Goal: Information Seeking & Learning: Learn about a topic

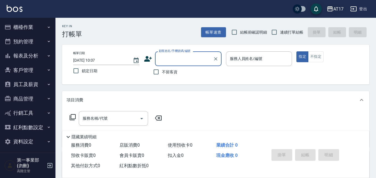
click at [336, 11] on div "AT17" at bounding box center [338, 9] width 10 height 7
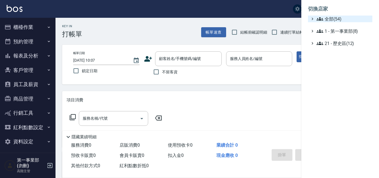
click at [331, 17] on span "全部(54)" at bounding box center [342, 19] width 53 height 7
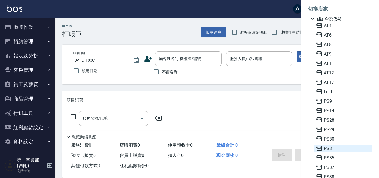
click at [333, 148] on span "PS31" at bounding box center [342, 148] width 54 height 7
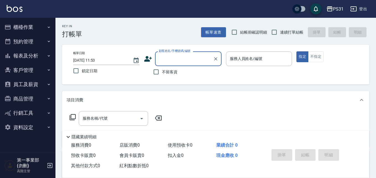
click at [43, 55] on button "報表及分析" at bounding box center [27, 56] width 51 height 14
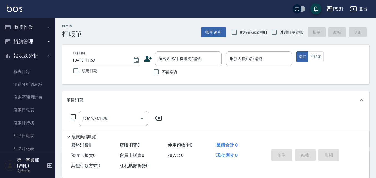
click at [38, 29] on button "櫃檯作業" at bounding box center [27, 27] width 51 height 14
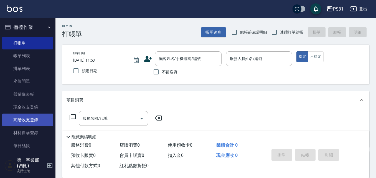
click at [37, 122] on link "高階收支登錄" at bounding box center [27, 119] width 51 height 13
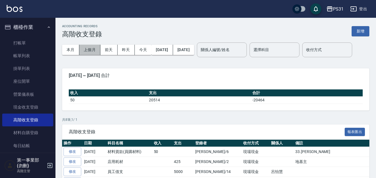
drag, startPoint x: 98, startPoint y: 48, endPoint x: 101, endPoint y: 37, distance: 11.8
click at [98, 48] on button "上個月" at bounding box center [89, 50] width 21 height 10
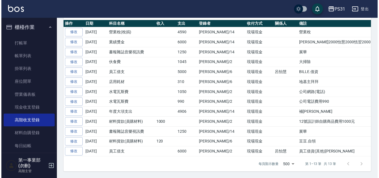
scroll to position [137, 0]
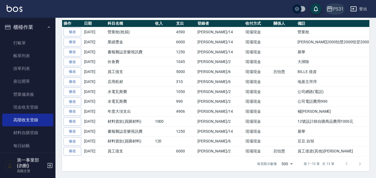
click at [335, 8] on div "PS31" at bounding box center [338, 9] width 11 height 7
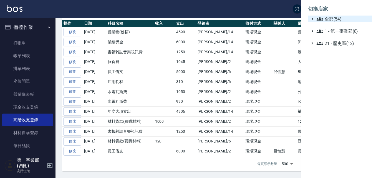
click at [335, 17] on span "全部(54)" at bounding box center [342, 19] width 53 height 7
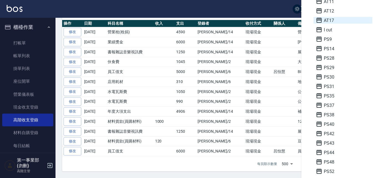
scroll to position [194, 0]
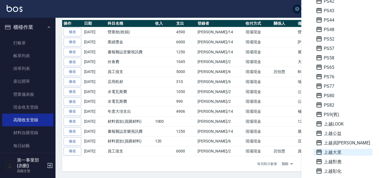
click at [340, 154] on span "上越大里" at bounding box center [342, 152] width 54 height 7
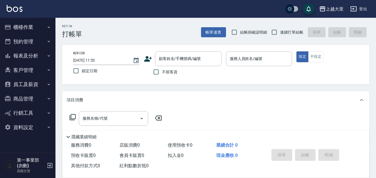
click at [205, 85] on div "Key In 打帳單 帳單速查 結帳前確認明細 連續打單結帳 掛單 結帳 明細 帳單日期 2025/09/16 11:53 鎖定日期 顧客姓名/手機號碼/編號…" at bounding box center [215, 144] width 320 height 253
click at [39, 24] on button "櫃檯作業" at bounding box center [27, 27] width 51 height 14
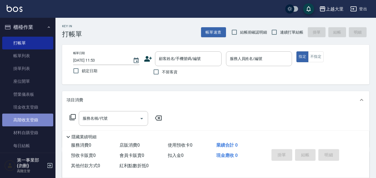
click at [31, 122] on link "高階收支登錄" at bounding box center [27, 119] width 51 height 13
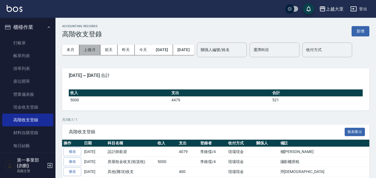
click at [98, 51] on button "上個月" at bounding box center [89, 50] width 21 height 10
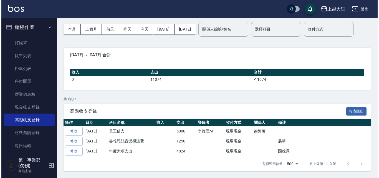
scroll to position [38, 0]
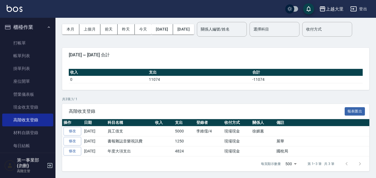
click at [330, 6] on div "上越大里" at bounding box center [335, 9] width 18 height 7
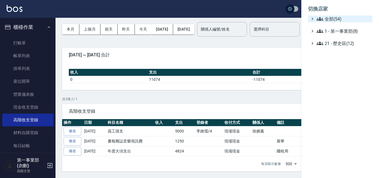
click at [330, 17] on span "全部(54)" at bounding box center [342, 19] width 53 height 7
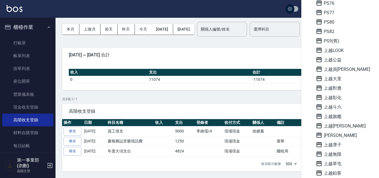
scroll to position [277, 0]
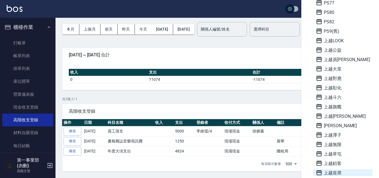
click at [341, 173] on span "上越首席" at bounding box center [342, 172] width 54 height 7
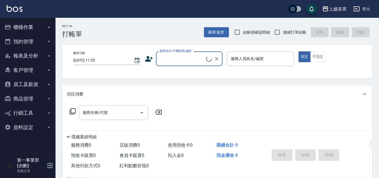
click at [28, 28] on button "櫃檯作業" at bounding box center [27, 27] width 51 height 14
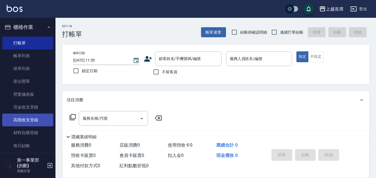
click at [39, 121] on link "高階收支登錄" at bounding box center [27, 119] width 51 height 13
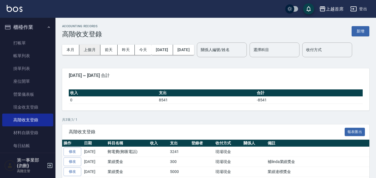
click at [94, 51] on button "上個月" at bounding box center [89, 50] width 21 height 10
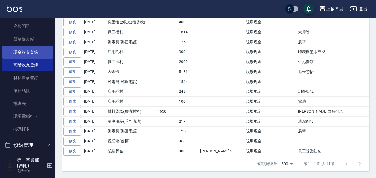
scroll to position [139, 0]
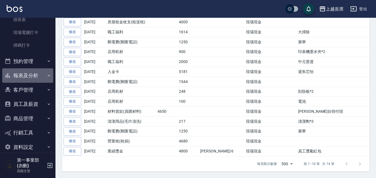
click at [34, 79] on button "報表及分析" at bounding box center [27, 75] width 51 height 14
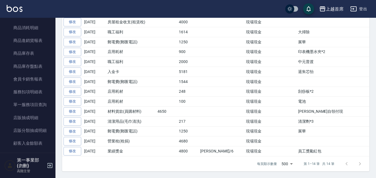
scroll to position [637, 0]
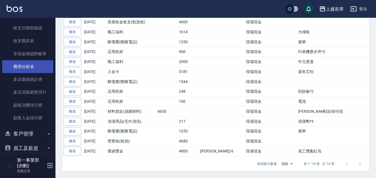
click at [30, 68] on link "費用分析表" at bounding box center [27, 66] width 51 height 13
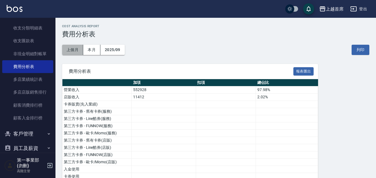
click at [69, 50] on button "上個月" at bounding box center [72, 50] width 21 height 10
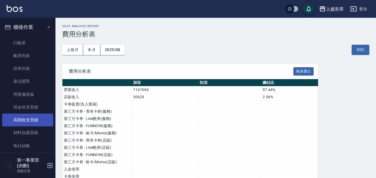
click at [37, 123] on link "高階收支登錄" at bounding box center [27, 119] width 51 height 13
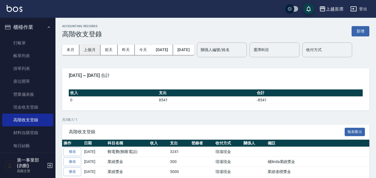
click at [93, 50] on button "上個月" at bounding box center [89, 50] width 21 height 10
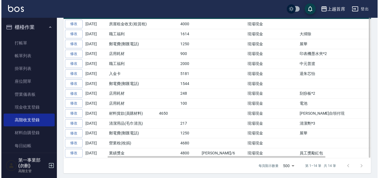
scroll to position [139, 0]
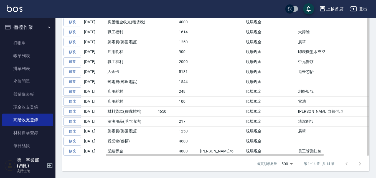
click at [244, 156] on td "現場現金" at bounding box center [258, 151] width 28 height 10
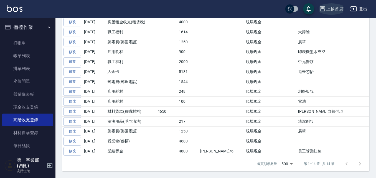
click at [332, 8] on div "上越首席" at bounding box center [335, 9] width 18 height 7
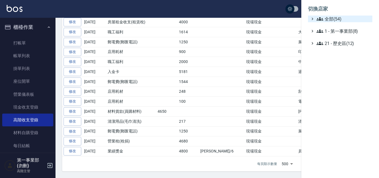
click at [332, 21] on span "全部(54)" at bounding box center [342, 19] width 53 height 7
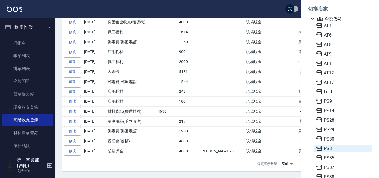
click at [330, 147] on span "PS31" at bounding box center [342, 148] width 54 height 7
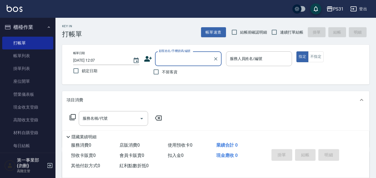
click at [32, 119] on link "高階收支登錄" at bounding box center [27, 119] width 51 height 13
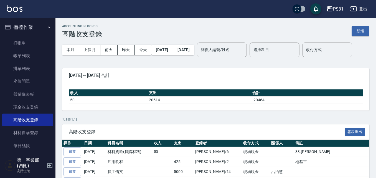
click at [237, 139] on div "高階收支登錄 報表匯出" at bounding box center [215, 131] width 307 height 15
click at [88, 52] on button "上個月" at bounding box center [89, 50] width 21 height 10
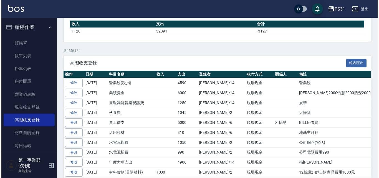
scroll to position [83, 0]
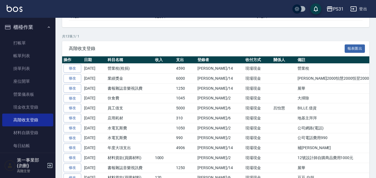
click at [286, 39] on p "共 13 筆, 1 / 1" at bounding box center [215, 36] width 307 height 5
click at [334, 10] on div "PS31" at bounding box center [338, 9] width 11 height 7
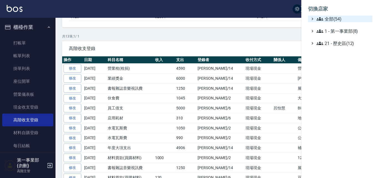
click at [336, 18] on span "全部(54)" at bounding box center [342, 19] width 53 height 7
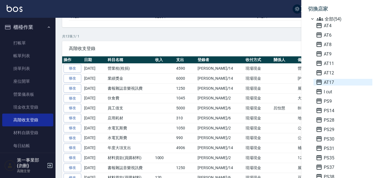
click at [331, 84] on span "AT17" at bounding box center [342, 82] width 54 height 7
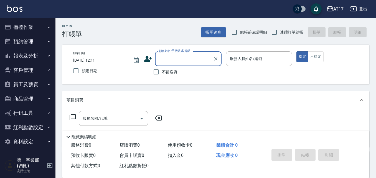
click at [39, 25] on button "櫃檯作業" at bounding box center [27, 27] width 51 height 14
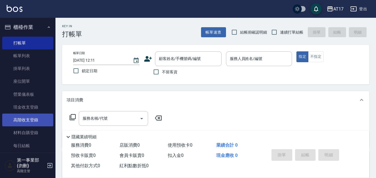
click at [34, 119] on link "高階收支登錄" at bounding box center [27, 119] width 51 height 13
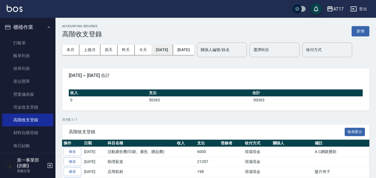
click at [154, 48] on button "[DATE]" at bounding box center [161, 50] width 21 height 10
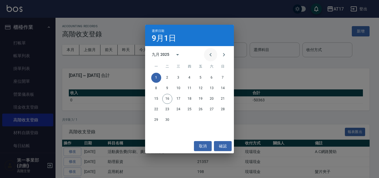
click at [208, 52] on icon "Previous month" at bounding box center [210, 54] width 7 height 7
click at [170, 77] on button "1" at bounding box center [167, 78] width 10 height 10
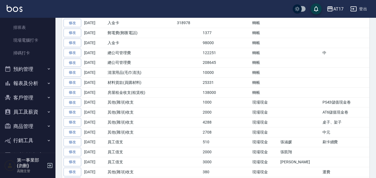
scroll to position [139, 0]
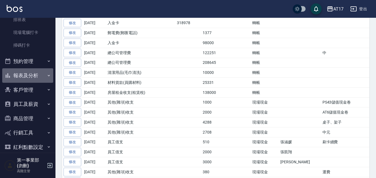
click at [34, 76] on button "報表及分析" at bounding box center [27, 75] width 51 height 14
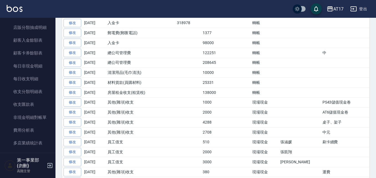
scroll to position [582, 0]
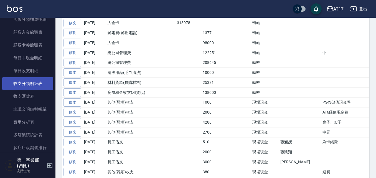
click at [35, 83] on link "收支分類明細表" at bounding box center [27, 83] width 51 height 13
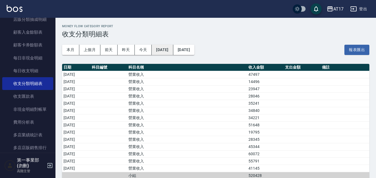
click at [170, 53] on button "[DATE]" at bounding box center [162, 50] width 21 height 10
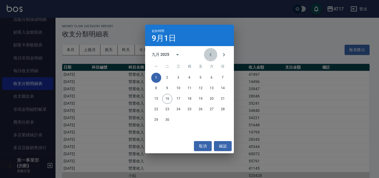
click at [210, 52] on icon "Previous month" at bounding box center [210, 54] width 7 height 7
click at [208, 54] on icon "Previous month" at bounding box center [210, 54] width 7 height 7
click at [164, 78] on button "1" at bounding box center [167, 78] width 10 height 10
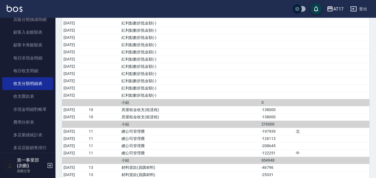
scroll to position [1608, 0]
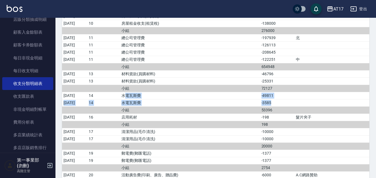
drag, startPoint x: 141, startPoint y: 94, endPoint x: 299, endPoint y: 100, distance: 158.7
click at [295, 100] on td "-3585" at bounding box center [277, 102] width 35 height 7
drag, startPoint x: 279, startPoint y: 95, endPoint x: 299, endPoint y: 96, distance: 20.0
click at [295, 96] on td "-49811" at bounding box center [277, 95] width 35 height 7
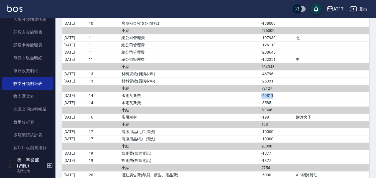
click at [295, 96] on td "-49811" at bounding box center [277, 95] width 35 height 7
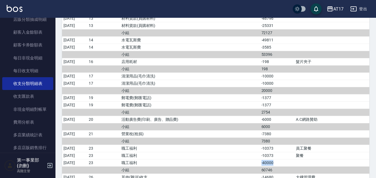
drag, startPoint x: 276, startPoint y: 164, endPoint x: 305, endPoint y: 161, distance: 29.2
click at [305, 161] on tr "2025/08/31 23 職工福利 -40000" at bounding box center [215, 162] width 307 height 7
click at [295, 161] on td "-40000" at bounding box center [277, 162] width 35 height 7
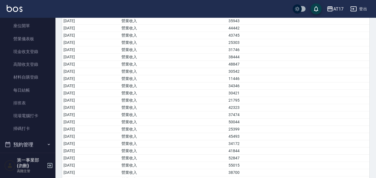
scroll to position [0, 0]
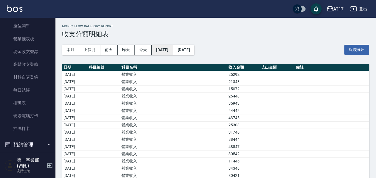
click at [169, 49] on button "2025/07/01" at bounding box center [162, 50] width 21 height 10
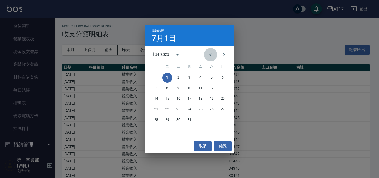
click at [211, 57] on icon "Previous month" at bounding box center [210, 54] width 7 height 7
click at [192, 76] on button "1" at bounding box center [189, 78] width 10 height 10
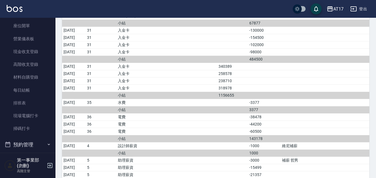
scroll to position [3442, 0]
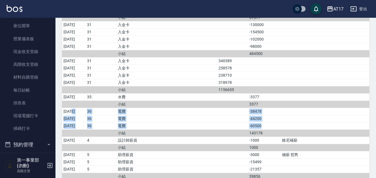
drag, startPoint x: 72, startPoint y: 109, endPoint x: 281, endPoint y: 124, distance: 209.5
click at [280, 124] on td "-60500" at bounding box center [264, 125] width 32 height 7
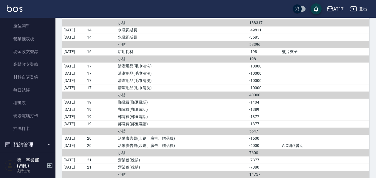
scroll to position [3015, 0]
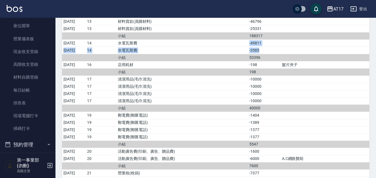
drag, startPoint x: 255, startPoint y: 44, endPoint x: 274, endPoint y: 52, distance: 20.8
click at [267, 49] on td "-3585" at bounding box center [264, 50] width 32 height 7
drag, startPoint x: 131, startPoint y: 43, endPoint x: 280, endPoint y: 49, distance: 148.7
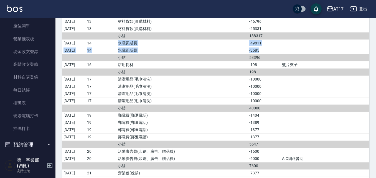
click at [280, 49] on td "-3585" at bounding box center [264, 50] width 32 height 7
drag, startPoint x: 253, startPoint y: 41, endPoint x: 279, endPoint y: 49, distance: 27.3
click at [279, 49] on td "-3585" at bounding box center [264, 50] width 32 height 7
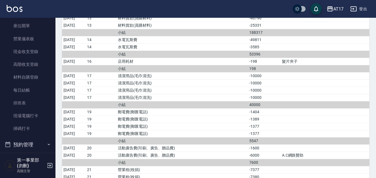
scroll to position [2993, 0]
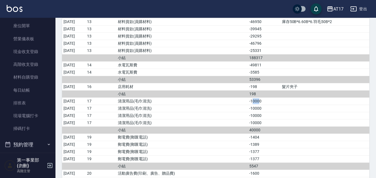
drag, startPoint x: 259, startPoint y: 101, endPoint x: 267, endPoint y: 101, distance: 7.8
click at [267, 101] on td "-10000" at bounding box center [264, 100] width 32 height 7
click at [266, 112] on td "-10000" at bounding box center [264, 115] width 32 height 7
click at [264, 115] on td "-10000" at bounding box center [264, 115] width 32 height 7
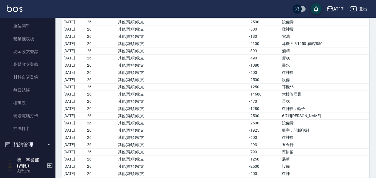
scroll to position [3159, 0]
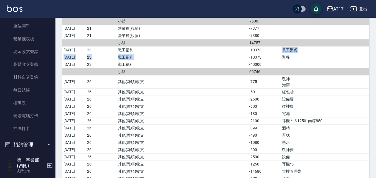
drag, startPoint x: 256, startPoint y: 57, endPoint x: 283, endPoint y: 50, distance: 28.2
click at [280, 50] on td "-10373" at bounding box center [264, 49] width 32 height 7
click at [293, 60] on td "聚餐" at bounding box center [324, 56] width 89 height 7
click at [295, 143] on td "墨水" at bounding box center [324, 142] width 89 height 7
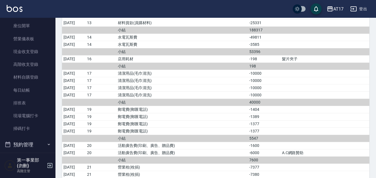
scroll to position [2993, 0]
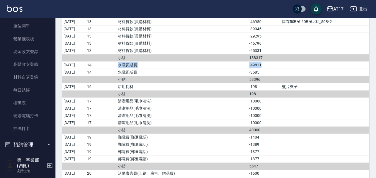
drag, startPoint x: 130, startPoint y: 65, endPoint x: 284, endPoint y: 65, distance: 154.4
click at [284, 65] on tr "2025/07/31 14 水電瓦斯費 -49811" at bounding box center [215, 64] width 307 height 7
click at [280, 65] on td "-49811" at bounding box center [264, 64] width 32 height 7
drag, startPoint x: 281, startPoint y: 68, endPoint x: 236, endPoint y: 65, distance: 45.3
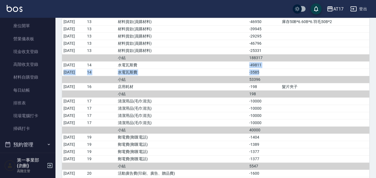
click at [243, 69] on td "a dense table" at bounding box center [232, 71] width 31 height 7
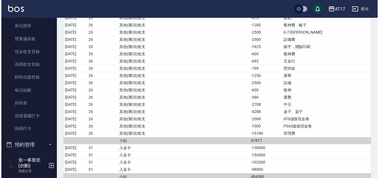
scroll to position [3325, 0]
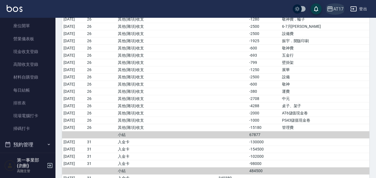
click at [328, 9] on icon "button" at bounding box center [330, 8] width 6 height 5
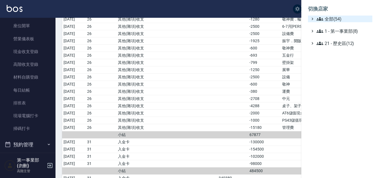
click at [332, 17] on span "全部(54)" at bounding box center [342, 19] width 53 height 7
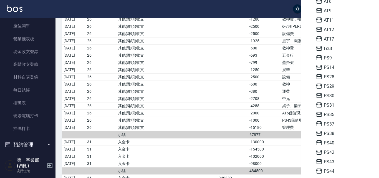
scroll to position [55, 0]
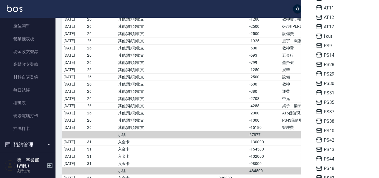
click at [340, 133] on span "PS40" at bounding box center [342, 130] width 54 height 7
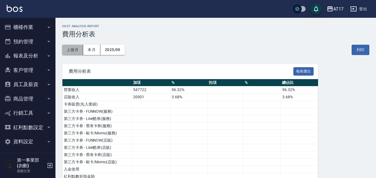
click at [78, 53] on button "上個月" at bounding box center [72, 50] width 21 height 10
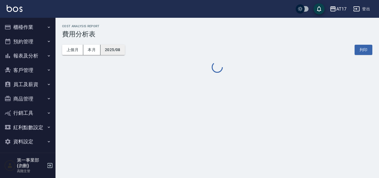
click at [112, 48] on button "2025/08" at bounding box center [112, 50] width 24 height 10
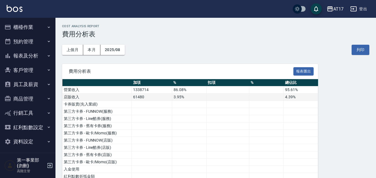
click at [161, 98] on td "61480" at bounding box center [152, 96] width 40 height 7
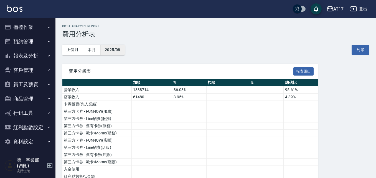
click at [119, 52] on button "2025/08" at bounding box center [112, 50] width 24 height 10
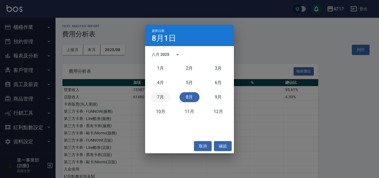
click at [160, 98] on button "7月" at bounding box center [161, 97] width 20 height 10
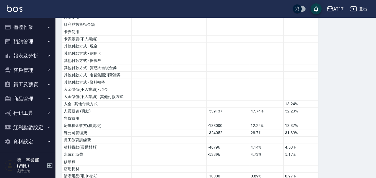
scroll to position [166, 0]
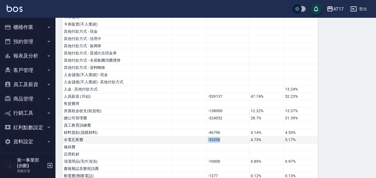
drag, startPoint x: 225, startPoint y: 139, endPoint x: 190, endPoint y: 139, distance: 35.5
click at [190, 139] on tr "水電瓦斯費 -53396 4.73% 5.17%" at bounding box center [190, 139] width 256 height 7
click at [203, 139] on td at bounding box center [189, 139] width 34 height 7
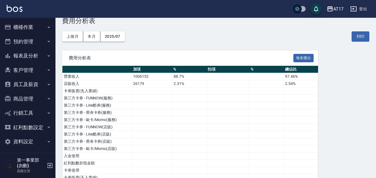
scroll to position [0, 0]
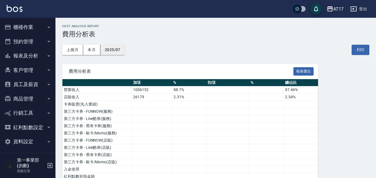
click at [116, 54] on button "2025/07" at bounding box center [112, 50] width 24 height 10
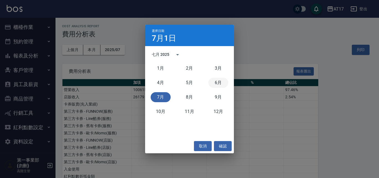
click at [215, 82] on button "6月" at bounding box center [218, 83] width 20 height 10
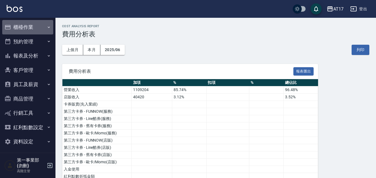
click at [29, 30] on button "櫃檯作業" at bounding box center [27, 27] width 51 height 14
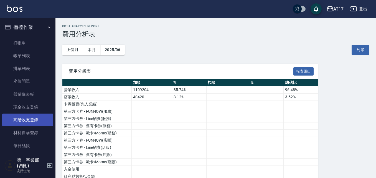
click at [29, 120] on link "高階收支登錄" at bounding box center [27, 119] width 51 height 13
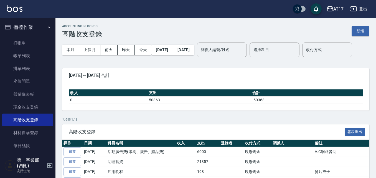
click at [268, 131] on div "ACCOUNTING RECORDS 高階收支登錄 新增 本月 上個月 [DATE] [DATE] [DATE] [DATE] [DATE] 關係人編號/姓名…" at bounding box center [215, 138] width 320 height 240
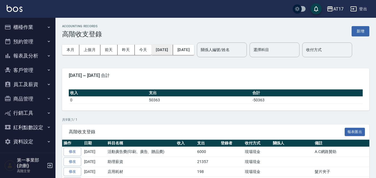
click at [173, 51] on button "[DATE]" at bounding box center [161, 50] width 21 height 10
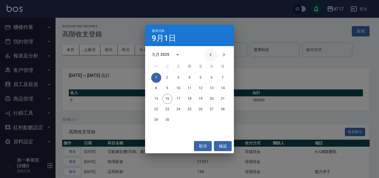
click at [212, 52] on icon "Previous month" at bounding box center [210, 54] width 7 height 7
click at [171, 78] on button "1" at bounding box center [167, 78] width 10 height 10
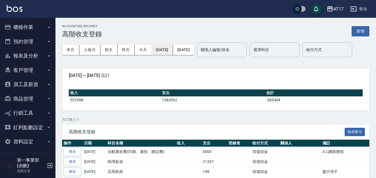
click at [173, 50] on button "2025/07/01" at bounding box center [161, 50] width 21 height 10
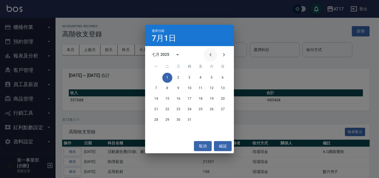
click at [211, 54] on icon "Previous month" at bounding box center [210, 54] width 7 height 7
click at [221, 75] on button "1" at bounding box center [223, 78] width 10 height 10
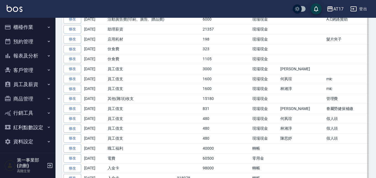
scroll to position [139, 0]
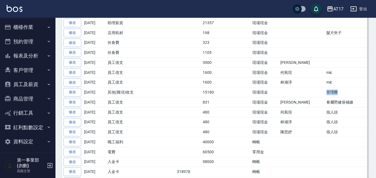
drag, startPoint x: 302, startPoint y: 109, endPoint x: 325, endPoint y: 108, distance: 23.0
click at [325, 97] on td "管理費" at bounding box center [374, 92] width 98 height 10
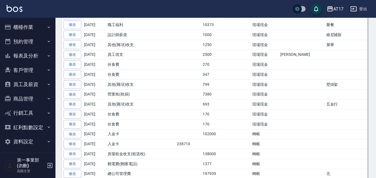
scroll to position [471, 0]
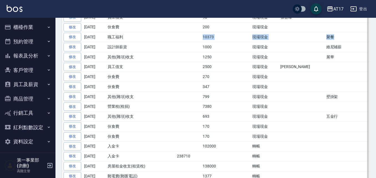
drag, startPoint x: 201, startPoint y: 53, endPoint x: 325, endPoint y: 55, distance: 123.9
click at [325, 42] on tr "修改 2025-08-15 職工福利 10373 現場現金 聚餐" at bounding box center [242, 37] width 360 height 10
click at [325, 42] on td "聚餐" at bounding box center [374, 37] width 98 height 10
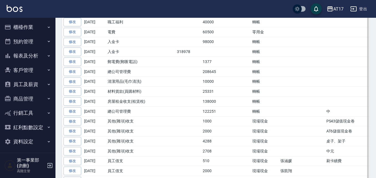
scroll to position [249, 0]
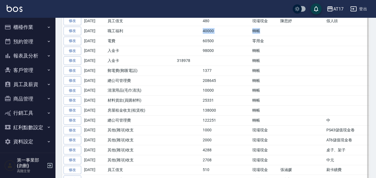
drag, startPoint x: 199, startPoint y: 47, endPoint x: 276, endPoint y: 50, distance: 76.5
click at [276, 36] on tr "修改 2025-08-31 職工福利 40000 轉帳" at bounding box center [242, 31] width 360 height 10
click at [276, 36] on td "轉帳" at bounding box center [265, 31] width 28 height 10
drag, startPoint x: 193, startPoint y: 50, endPoint x: 261, endPoint y: 47, distance: 68.3
click at [261, 36] on tr "修改 2025-08-31 職工福利 40000 轉帳" at bounding box center [242, 31] width 360 height 10
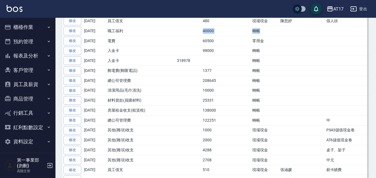
click at [261, 36] on td "轉帳" at bounding box center [265, 31] width 28 height 10
drag, startPoint x: 314, startPoint y: 90, endPoint x: 310, endPoint y: 89, distance: 3.3
click at [325, 76] on td at bounding box center [374, 71] width 98 height 10
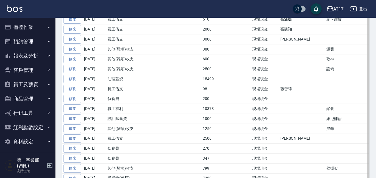
scroll to position [443, 0]
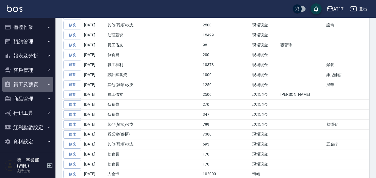
click at [37, 87] on button "員工及薪資" at bounding box center [27, 84] width 51 height 14
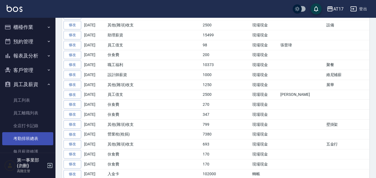
scroll to position [55, 0]
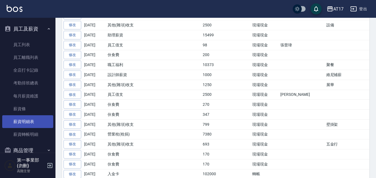
click at [36, 117] on link "薪資明細表" at bounding box center [27, 121] width 51 height 13
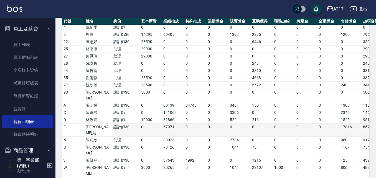
scroll to position [83, 0]
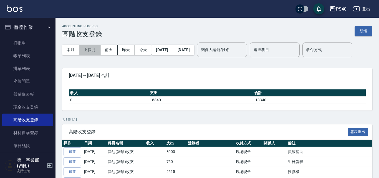
click at [86, 50] on button "上個月" at bounding box center [89, 50] width 21 height 10
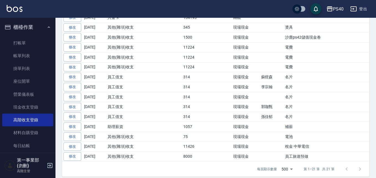
scroll to position [216, 0]
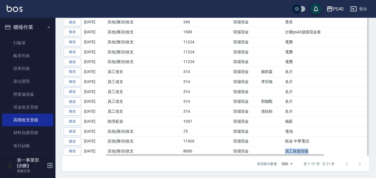
drag, startPoint x: 308, startPoint y: 150, endPoint x: 278, endPoint y: 147, distance: 29.8
click at [278, 147] on tr "修改 [DATE] 其他(雜項)收支 8000 現場現金 員工旅遊預做" at bounding box center [242, 151] width 360 height 10
click at [295, 148] on td "員工旅遊預做" at bounding box center [353, 151] width 139 height 10
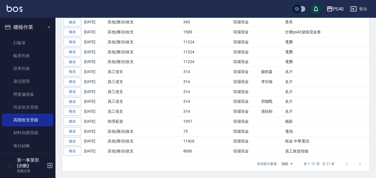
click at [332, 11] on icon "button" at bounding box center [329, 9] width 7 height 7
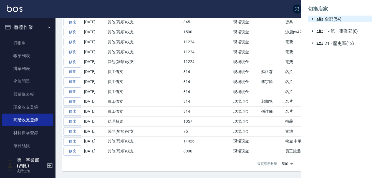
click at [347, 21] on span "全部(54)" at bounding box center [342, 19] width 53 height 7
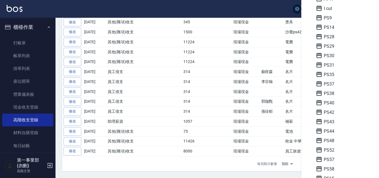
scroll to position [166, 0]
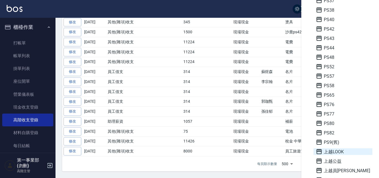
click at [336, 153] on span "上越LOOK" at bounding box center [342, 151] width 54 height 7
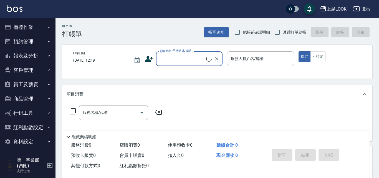
click at [31, 28] on button "櫃檯作業" at bounding box center [27, 27] width 51 height 14
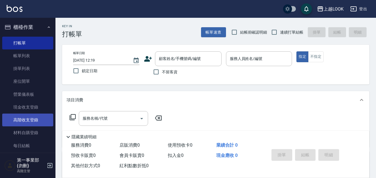
click at [37, 118] on link "高階收支登錄" at bounding box center [27, 119] width 51 height 13
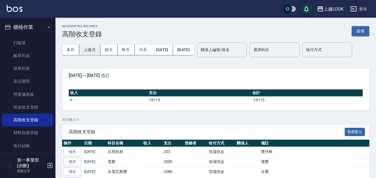
click at [94, 51] on button "上個月" at bounding box center [89, 50] width 21 height 10
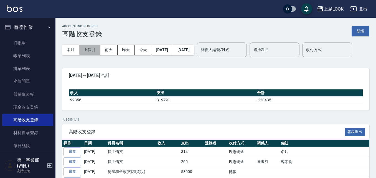
click at [95, 50] on button "上個月" at bounding box center [89, 50] width 21 height 10
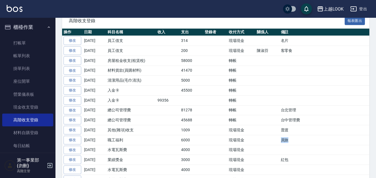
drag, startPoint x: 292, startPoint y: 159, endPoint x: 263, endPoint y: 158, distance: 28.8
click at [263, 145] on tr "修改 2025-08-18 職工福利 6000 現場現金 員旅" at bounding box center [242, 140] width 360 height 10
click at [283, 145] on td "員旅" at bounding box center [350, 140] width 143 height 10
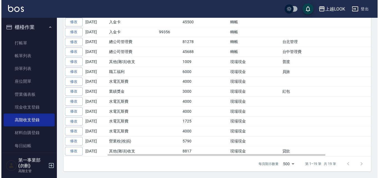
scroll to position [30, 0]
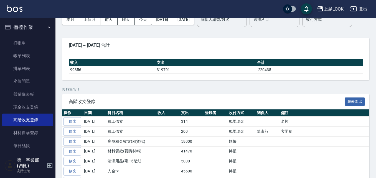
click at [338, 6] on div "上越LOOK" at bounding box center [333, 9] width 20 height 7
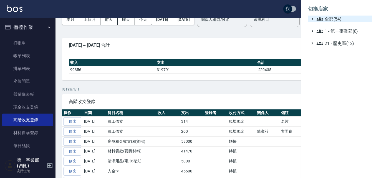
click at [342, 21] on span "全部(54)" at bounding box center [342, 19] width 53 height 7
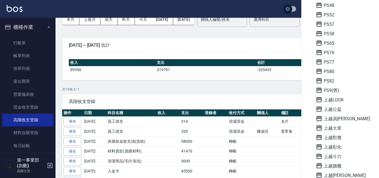
scroll to position [333, 0]
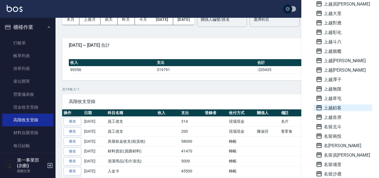
click at [339, 107] on span "上越鉑客" at bounding box center [342, 107] width 54 height 7
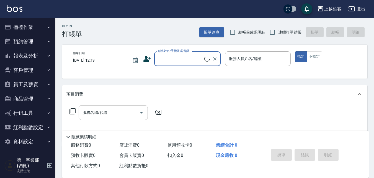
click at [36, 28] on button "櫃檯作業" at bounding box center [27, 27] width 51 height 14
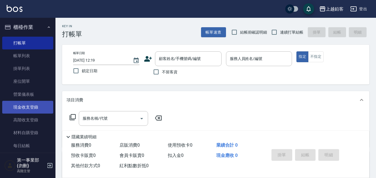
click at [26, 117] on link "高階收支登錄" at bounding box center [27, 119] width 51 height 13
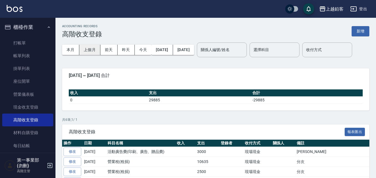
click at [96, 45] on button "上個月" at bounding box center [89, 50] width 21 height 10
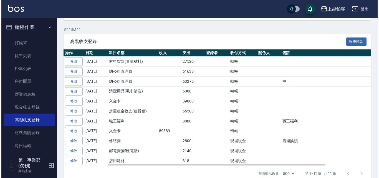
scroll to position [111, 0]
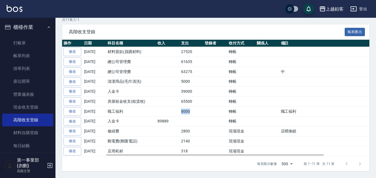
drag, startPoint x: 178, startPoint y: 117, endPoint x: 195, endPoint y: 118, distance: 17.0
click at [195, 116] on tr "修改 2025-08-31 職工福利 8000 轉帳 職工福利" at bounding box center [242, 111] width 360 height 10
click at [195, 116] on td "8000" at bounding box center [192, 111] width 24 height 10
click at [230, 146] on td "現場現金" at bounding box center [241, 141] width 28 height 10
drag, startPoint x: 228, startPoint y: 106, endPoint x: 241, endPoint y: 107, distance: 12.8
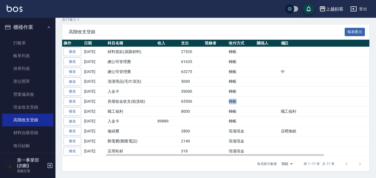
click at [241, 106] on td "轉帳" at bounding box center [241, 101] width 28 height 10
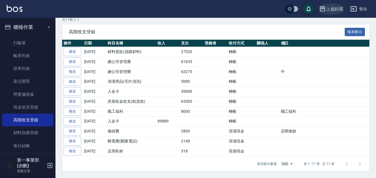
click at [335, 7] on div "上越鉑客" at bounding box center [335, 9] width 18 height 7
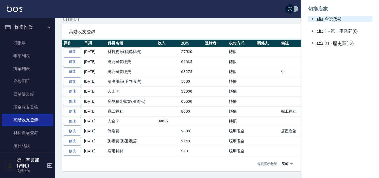
click at [335, 19] on span "全部(54)" at bounding box center [342, 19] width 53 height 7
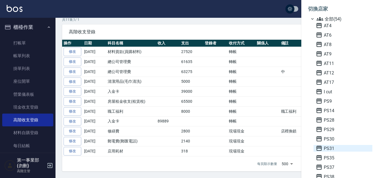
click at [333, 147] on span "PS31" at bounding box center [342, 148] width 54 height 7
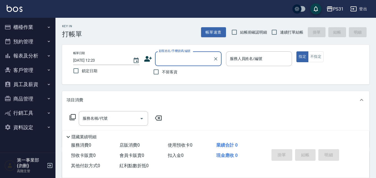
click at [28, 26] on button "櫃檯作業" at bounding box center [27, 27] width 51 height 14
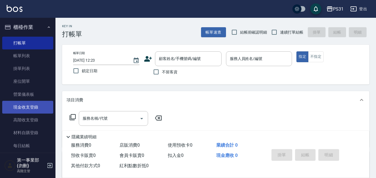
click at [24, 111] on link "現金收支登錄" at bounding box center [27, 107] width 51 height 13
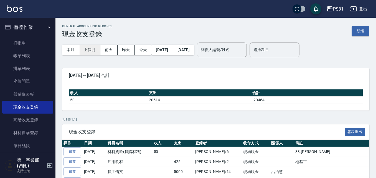
click at [90, 51] on button "上個月" at bounding box center [89, 50] width 21 height 10
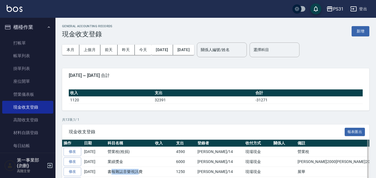
drag, startPoint x: 110, startPoint y: 171, endPoint x: 139, endPoint y: 169, distance: 29.2
click at [139, 169] on td "書報雜誌音樂視訊費" at bounding box center [129, 171] width 47 height 10
click at [308, 162] on td "[PERSON_NAME]2000[PERSON_NAME]2000恬翌2000" at bounding box center [359, 162] width 126 height 10
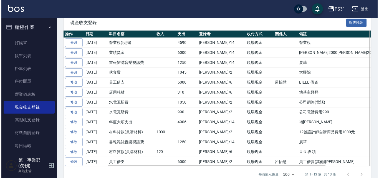
scroll to position [111, 0]
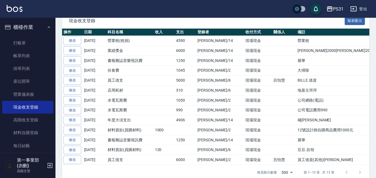
click at [340, 8] on div "PS31" at bounding box center [338, 9] width 11 height 7
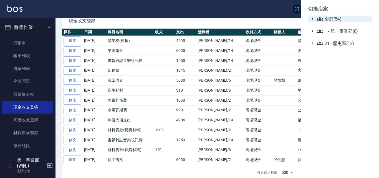
click at [335, 19] on span "全部(54)" at bounding box center [342, 19] width 53 height 7
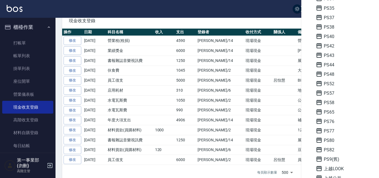
scroll to position [194, 0]
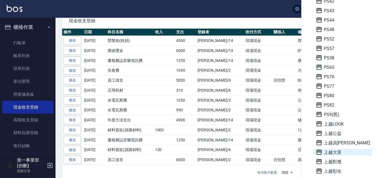
click at [338, 153] on span "上越大里" at bounding box center [342, 152] width 54 height 7
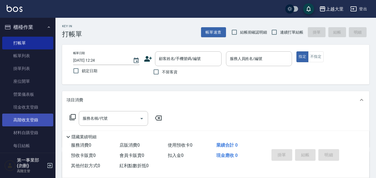
click at [41, 120] on link "高階收支登錄" at bounding box center [27, 119] width 51 height 13
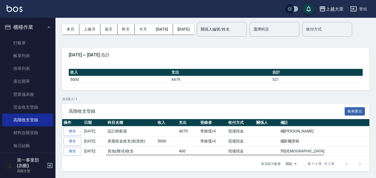
scroll to position [10, 0]
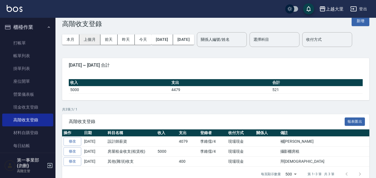
click at [95, 38] on button "上個月" at bounding box center [89, 39] width 21 height 10
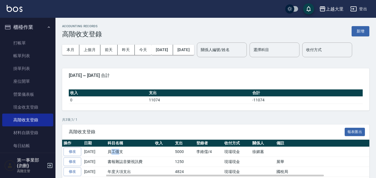
drag, startPoint x: 112, startPoint y: 169, endPoint x: 118, endPoint y: 170, distance: 5.8
click at [118, 157] on td "員工借支" at bounding box center [129, 152] width 47 height 10
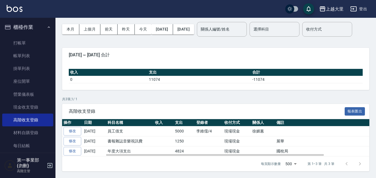
scroll to position [38, 0]
drag, startPoint x: 113, startPoint y: 140, endPoint x: 138, endPoint y: 140, distance: 25.5
click at [138, 140] on td "書報雜誌音樂視訊費" at bounding box center [129, 141] width 47 height 10
click at [221, 106] on div "高階收支登錄 報表匯出" at bounding box center [215, 111] width 307 height 15
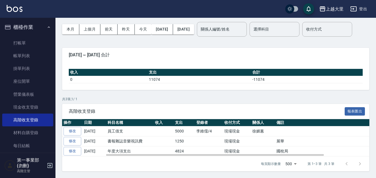
click at [128, 142] on td "書報雜誌音樂視訊費" at bounding box center [129, 141] width 47 height 10
drag, startPoint x: 279, startPoint y: 151, endPoint x: 284, endPoint y: 151, distance: 5.0
click at [284, 151] on td "國稅局" at bounding box center [348, 151] width 147 height 10
click at [234, 133] on td "現場現金" at bounding box center [237, 131] width 28 height 10
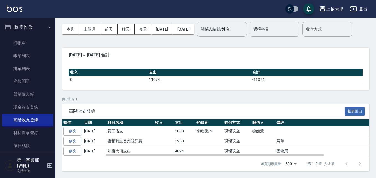
click at [203, 147] on td at bounding box center [209, 151] width 28 height 10
